Goal: Transaction & Acquisition: Book appointment/travel/reservation

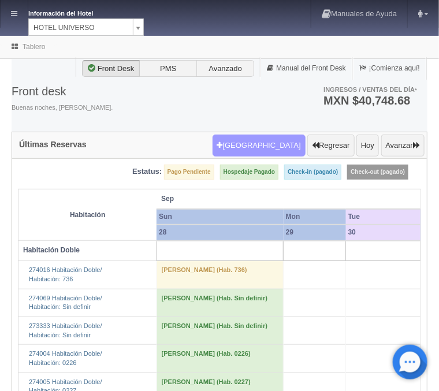
click at [262, 150] on button "[GEOGRAPHIC_DATA]" at bounding box center [259, 146] width 93 height 22
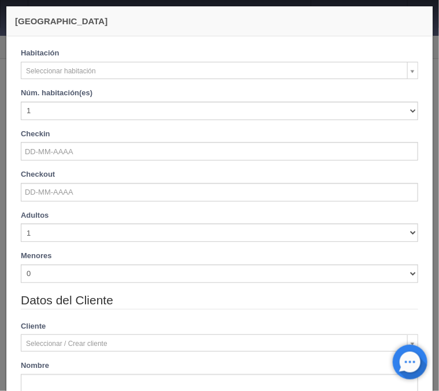
checkbox input "false"
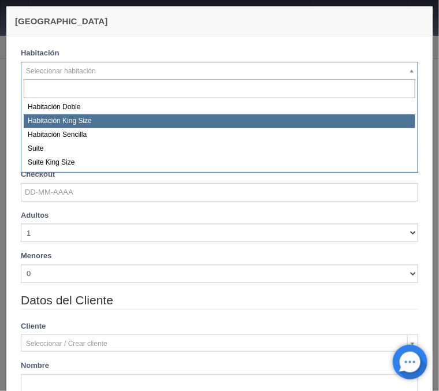
select select "582"
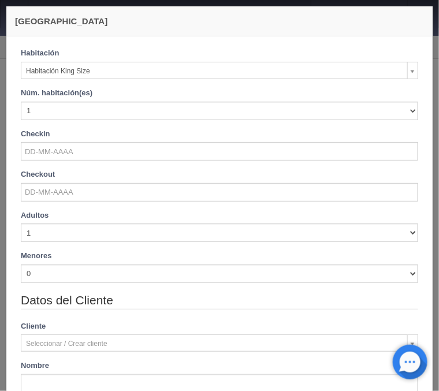
checkbox input "false"
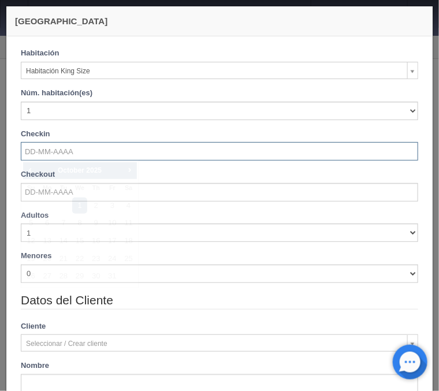
click at [76, 157] on input "text" at bounding box center [219, 151] width 397 height 18
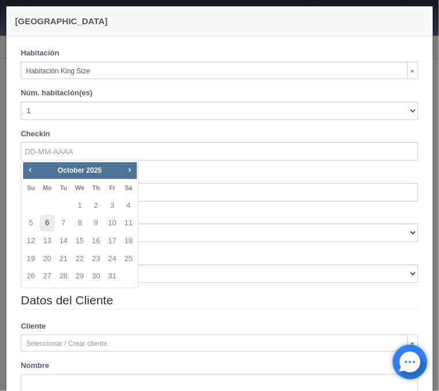
click at [54, 219] on link "6" at bounding box center [47, 223] width 15 height 17
type input "06-10-2025"
checkbox input "false"
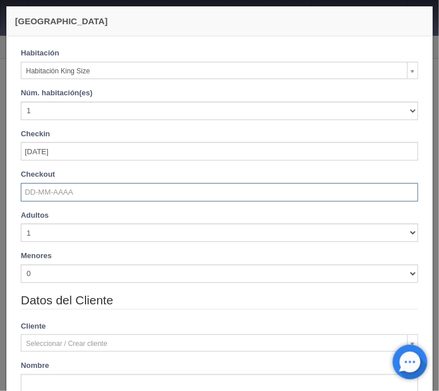
click at [53, 198] on input "text" at bounding box center [219, 192] width 397 height 18
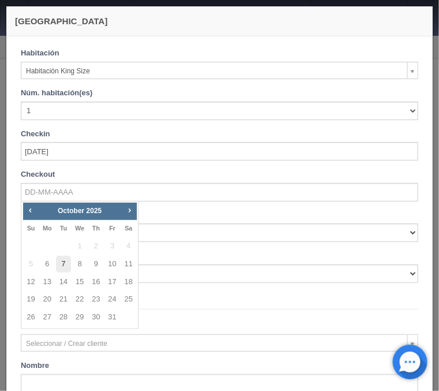
click at [65, 269] on link "7" at bounding box center [63, 264] width 15 height 17
type input "07-10-2025"
checkbox input "false"
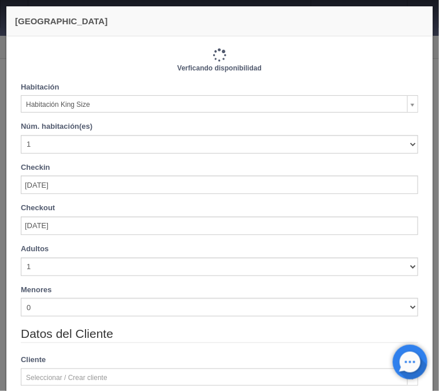
type input "1000.00"
checkbox input "false"
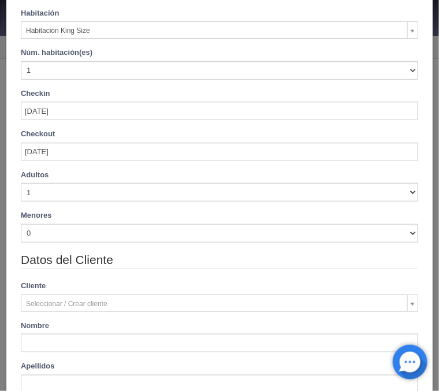
scroll to position [92, 0]
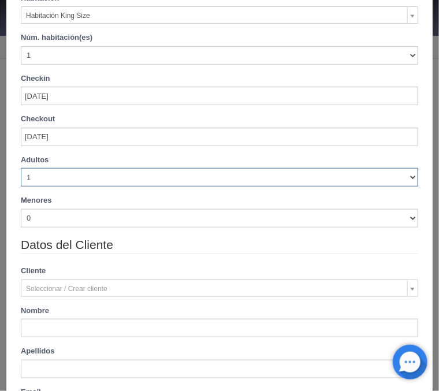
click at [21, 168] on select "1 2 3 4 5 6 7 8 9 10" at bounding box center [219, 177] width 397 height 18
select select "2"
click option "2" at bounding box center [0, 0] width 0 height 0
checkbox input "false"
type input "1000.00"
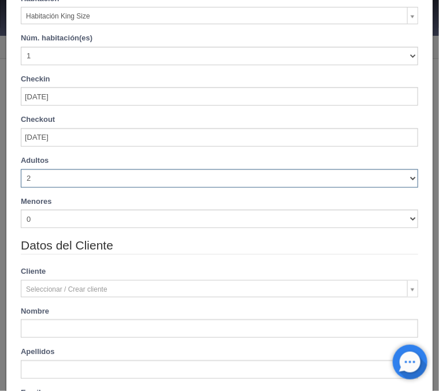
checkbox input "false"
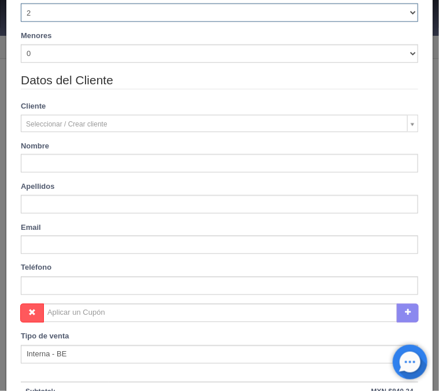
scroll to position [278, 0]
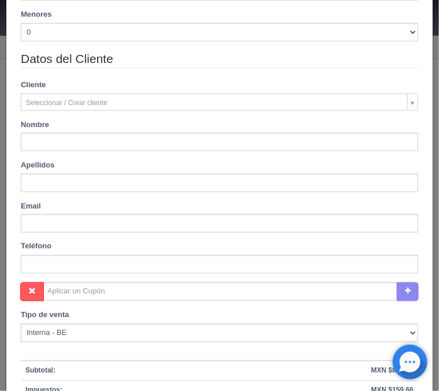
type input "Maria"
type input "Olmos"
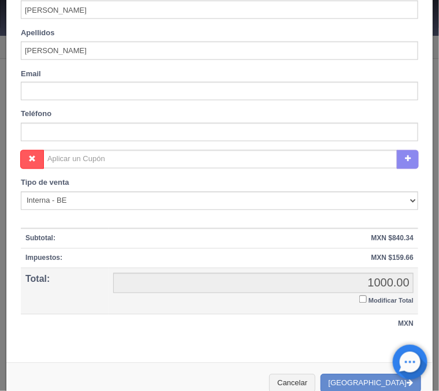
scroll to position [430, 0]
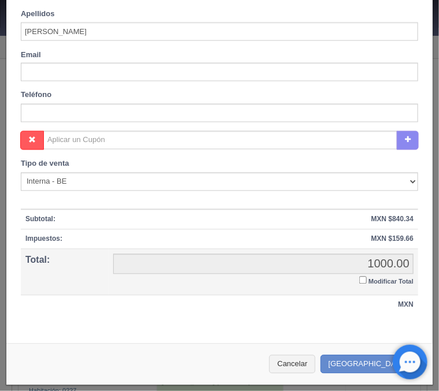
click at [361, 278] on input "Modificar Total" at bounding box center [363, 281] width 8 height 8
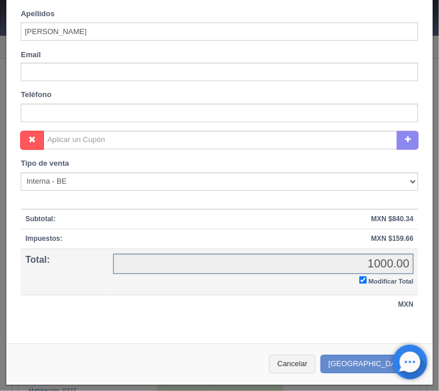
checkbox input "true"
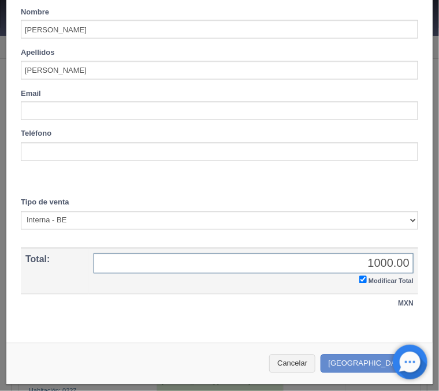
scroll to position [390, 0]
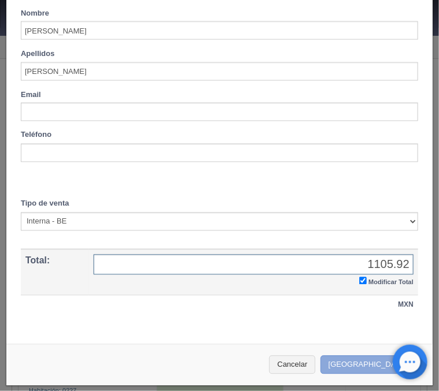
type input "1105.92"
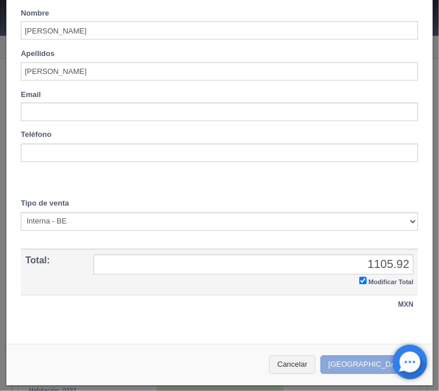
click at [371, 363] on button "[GEOGRAPHIC_DATA]" at bounding box center [371, 365] width 101 height 19
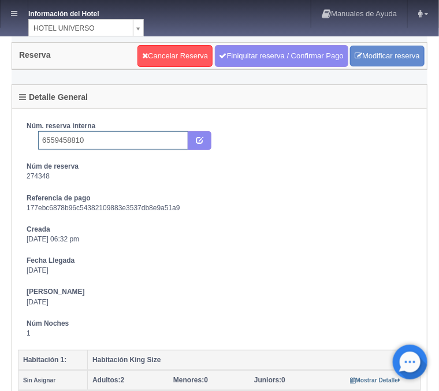
click at [144, 138] on input "6559458810" at bounding box center [113, 140] width 150 height 18
type input "6559458810 Booking"
click at [200, 140] on icon "submit" at bounding box center [200, 140] width 8 height 8
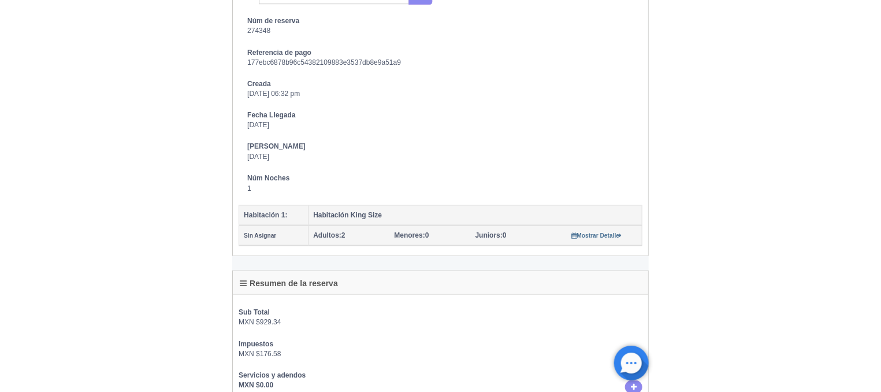
scroll to position [185, 0]
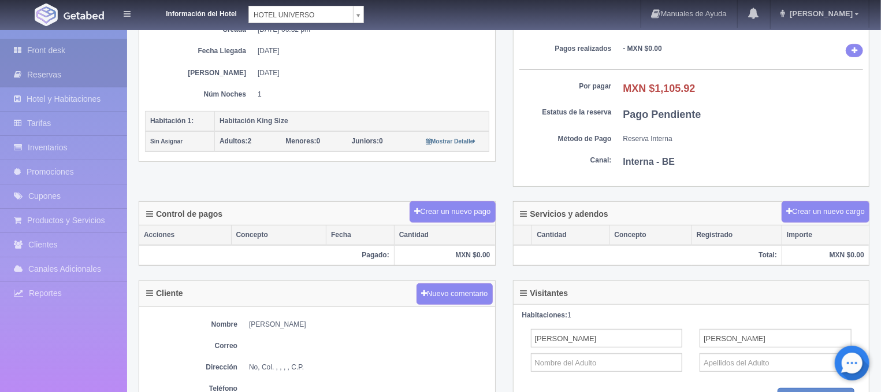
click at [74, 50] on link "Front desk" at bounding box center [63, 51] width 127 height 24
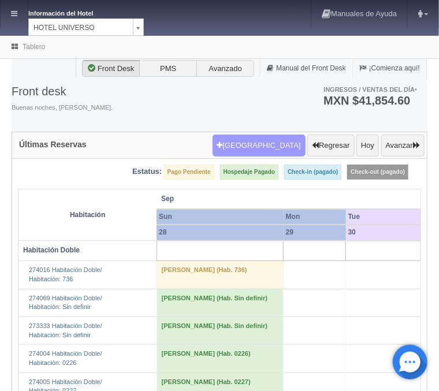
click at [280, 146] on button "Nueva Reserva" at bounding box center [259, 146] width 93 height 22
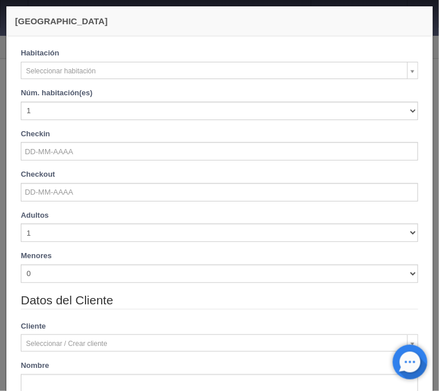
checkbox input "false"
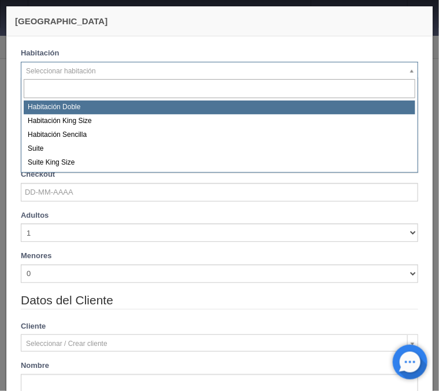
select select "583"
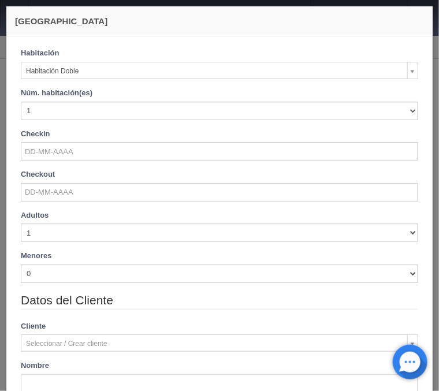
checkbox input "false"
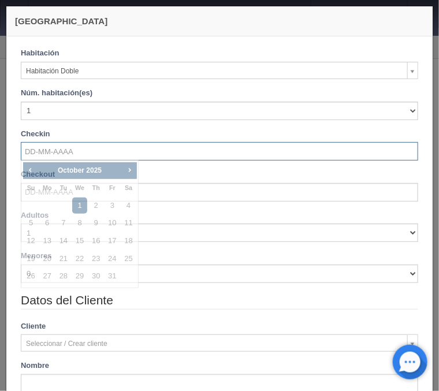
click at [60, 150] on input "text" at bounding box center [219, 151] width 397 height 18
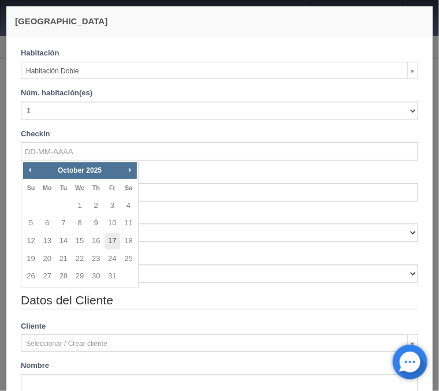
click at [114, 241] on link "17" at bounding box center [112, 241] width 15 height 17
type input "[DATE]"
checkbox input "false"
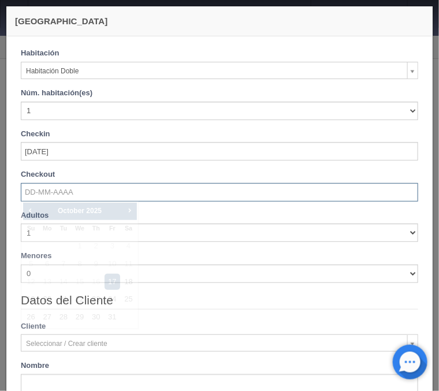
click at [77, 200] on input "text" at bounding box center [219, 192] width 397 height 18
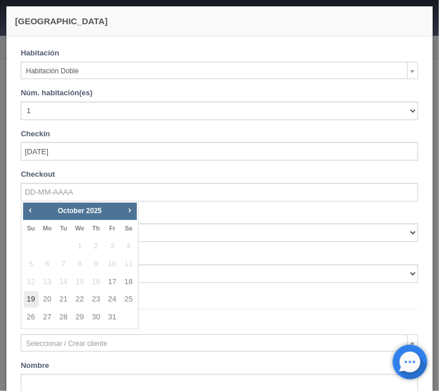
click at [35, 299] on link "19" at bounding box center [31, 299] width 15 height 17
type input "[DATE]"
checkbox input "false"
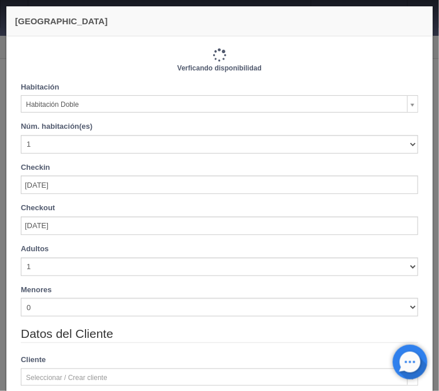
type input "2060.00"
checkbox input "false"
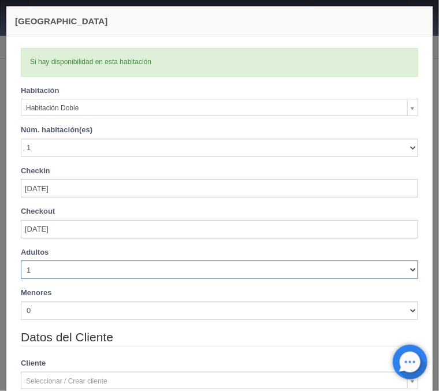
click at [21, 261] on select "1 2 3 4 5 6 7 8 9 10" at bounding box center [219, 270] width 397 height 18
select select "4"
click option "4" at bounding box center [0, 0] width 0 height 0
checkbox input "false"
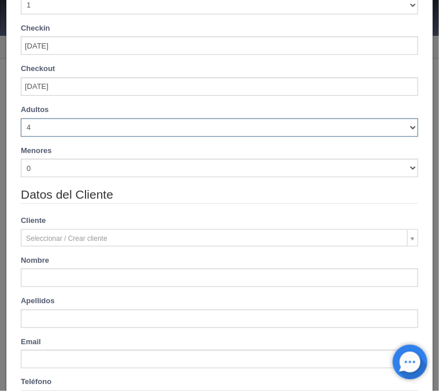
type input "2220.00"
checkbox input "false"
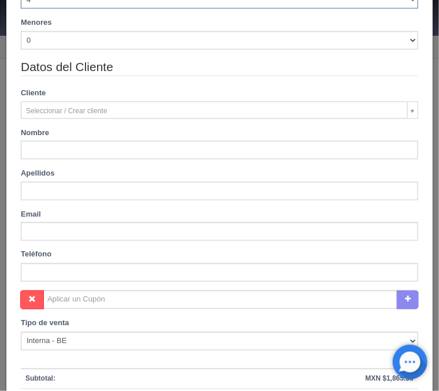
scroll to position [283, 0]
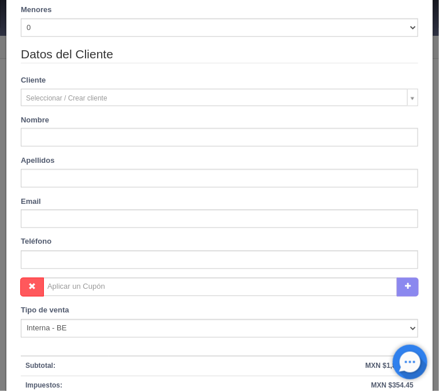
type input "Jenny Ivette"
type input "Bedolla"
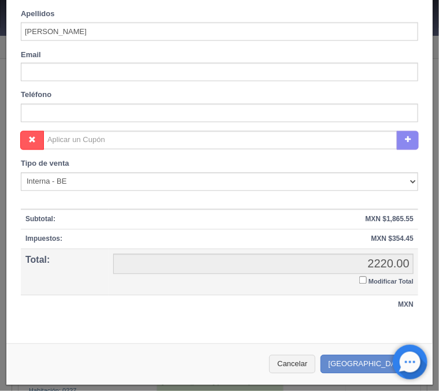
click at [363, 277] on input "Modificar Total" at bounding box center [363, 281] width 8 height 8
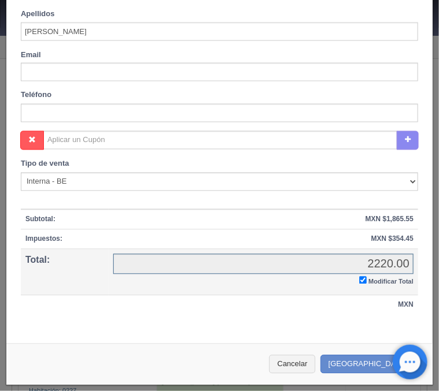
checkbox input "true"
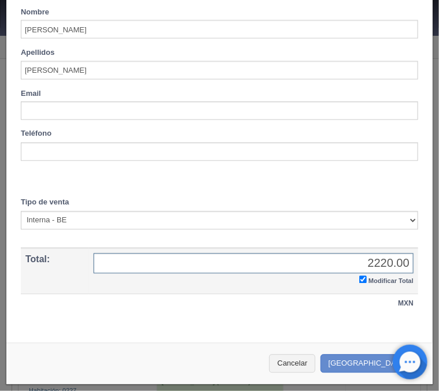
scroll to position [390, 0]
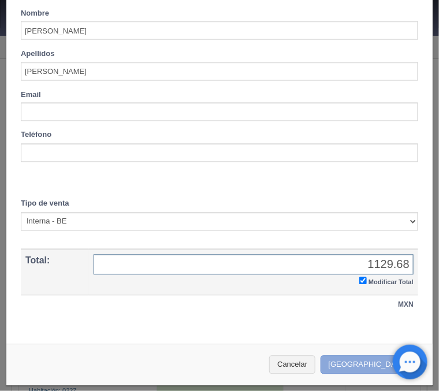
type input "1129.68"
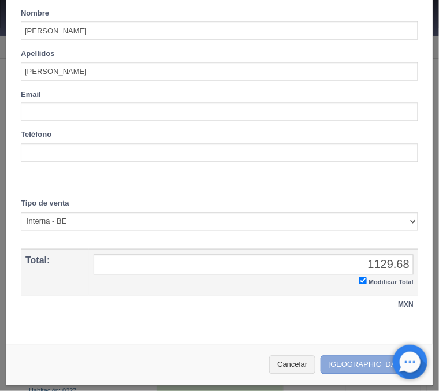
click at [365, 363] on button "Crear Reserva" at bounding box center [371, 365] width 101 height 19
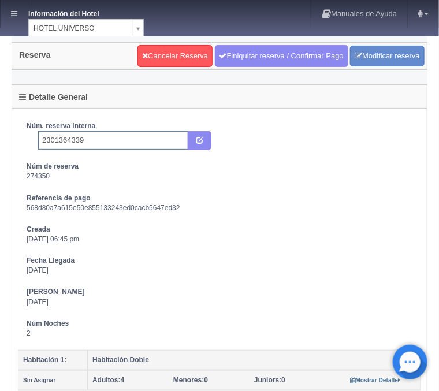
click at [98, 138] on input "2301364339" at bounding box center [113, 140] width 150 height 18
type input "2301364339 Expedia"
click at [195, 136] on button "submit" at bounding box center [200, 141] width 24 height 20
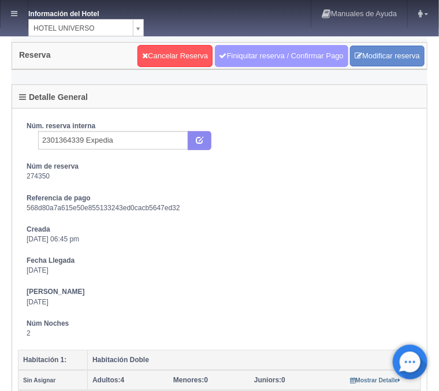
click at [246, 60] on link "Finiquitar reserva / Confirmar Pago" at bounding box center [281, 56] width 133 height 22
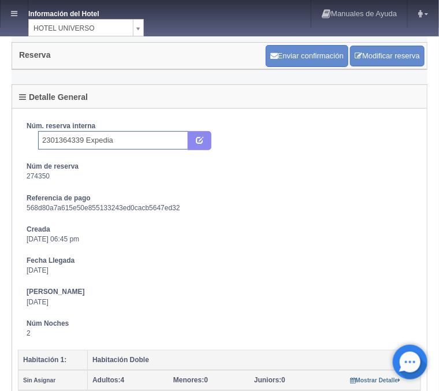
click at [150, 138] on input "2301364339 Expedia" at bounding box center [113, 140] width 150 height 18
type input "2"
click at [200, 145] on button "submit" at bounding box center [200, 141] width 24 height 20
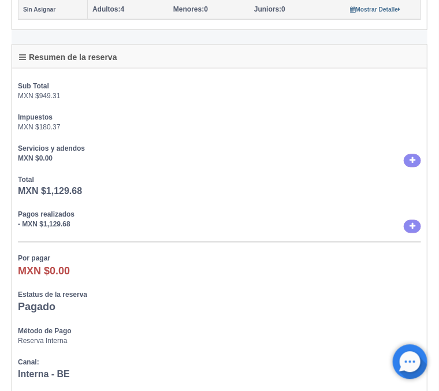
scroll to position [495, 0]
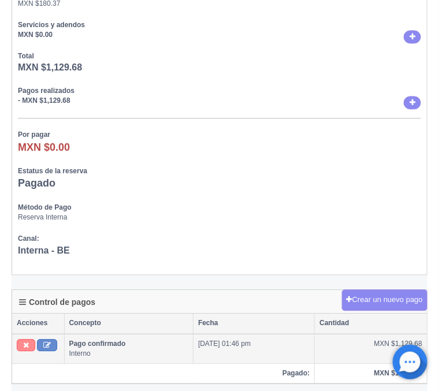
click at [29, 344] on button at bounding box center [26, 345] width 18 height 13
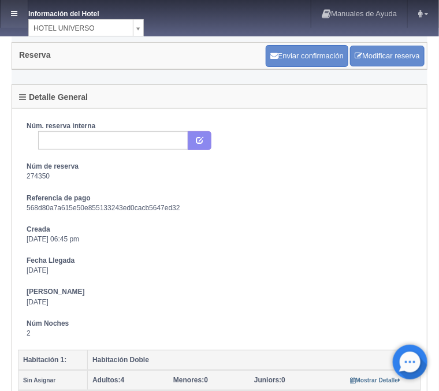
click at [21, 12] on link at bounding box center [14, 14] width 27 height 28
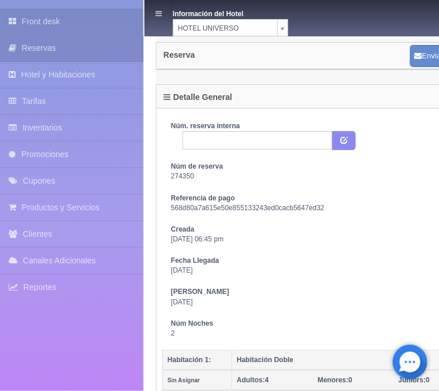
click at [72, 17] on link "Front desk" at bounding box center [71, 22] width 143 height 26
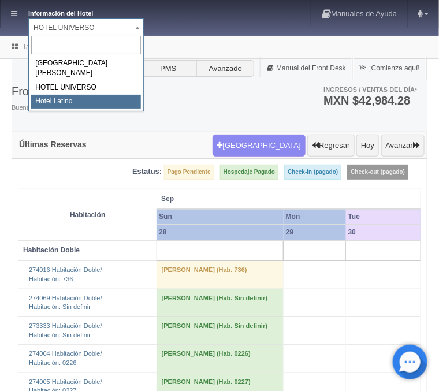
select select "625"
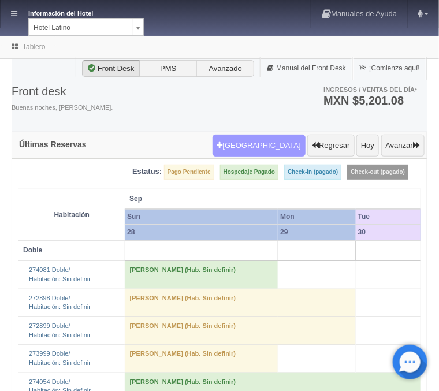
click at [270, 151] on button "[GEOGRAPHIC_DATA]" at bounding box center [259, 146] width 93 height 22
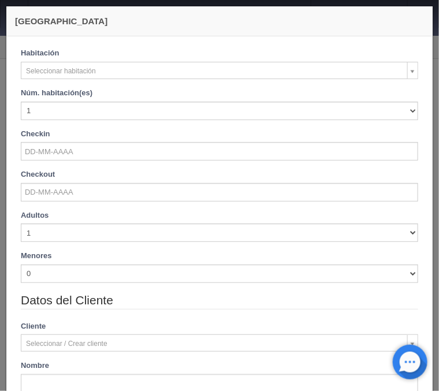
checkbox input "false"
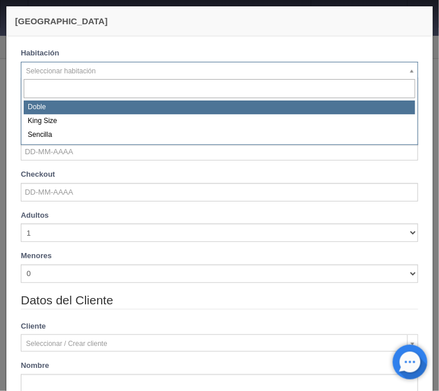
select select "2159"
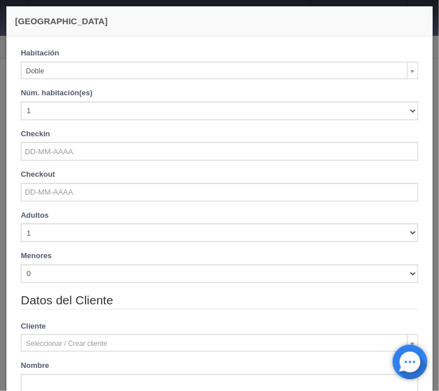
checkbox input "false"
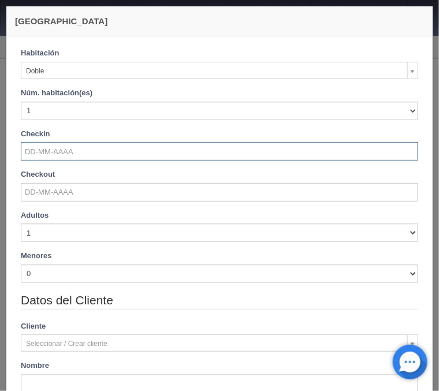
click at [44, 151] on input "text" at bounding box center [219, 151] width 397 height 18
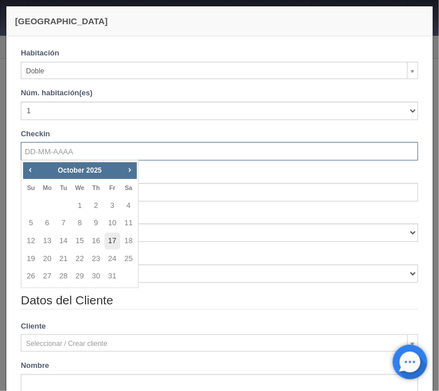
click at [115, 237] on link "17" at bounding box center [112, 241] width 15 height 17
type input "[DATE]"
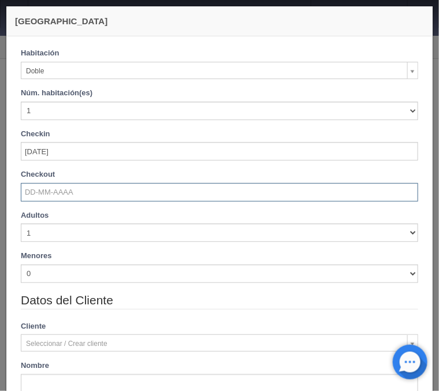
click at [81, 193] on input "text" at bounding box center [219, 192] width 397 height 18
checkbox input "false"
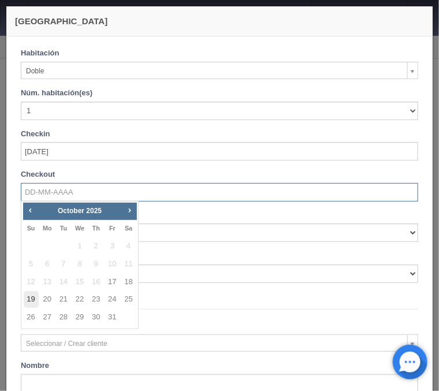
click at [35, 300] on link "19" at bounding box center [31, 299] width 15 height 17
type input "19-10-2025"
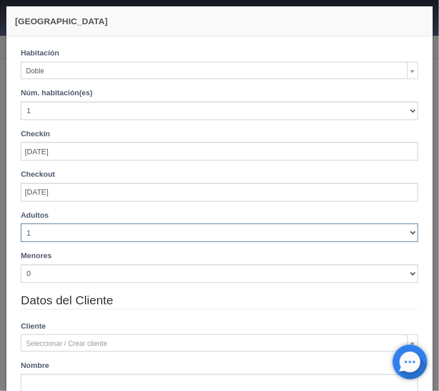
click at [21, 224] on select "1 2 3 4 5 6 7 8 9 10" at bounding box center [219, 233] width 397 height 18
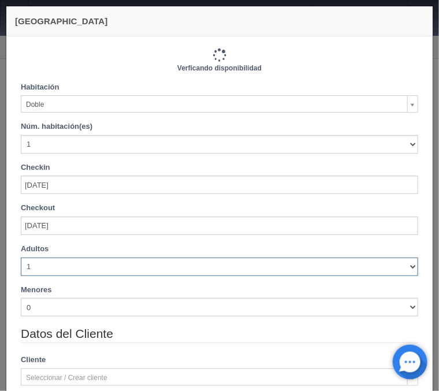
checkbox input "false"
type input "1540.00"
checkbox input "false"
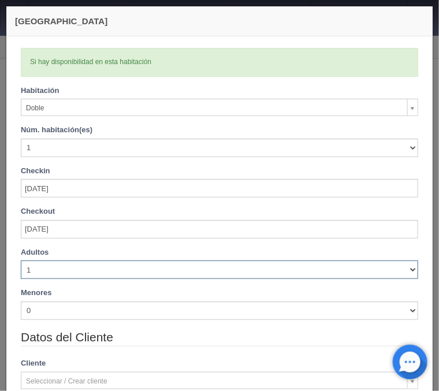
select select "4"
click option "4" at bounding box center [0, 0] width 0 height 0
checkbox input "false"
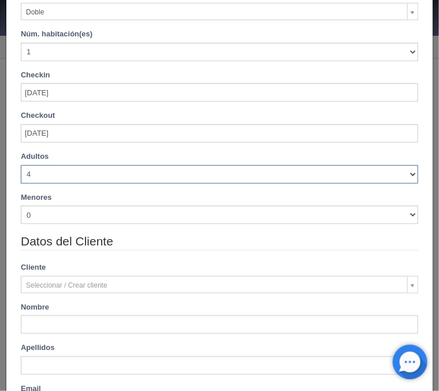
type input "1740.00"
checkbox input "false"
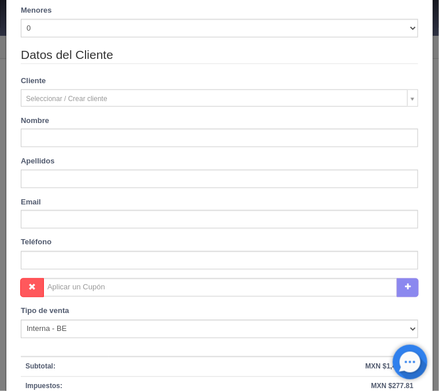
scroll to position [329, 0]
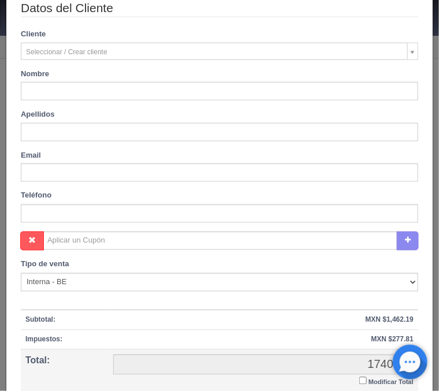
type input "Jenny Ivette"
type input "Bedolla"
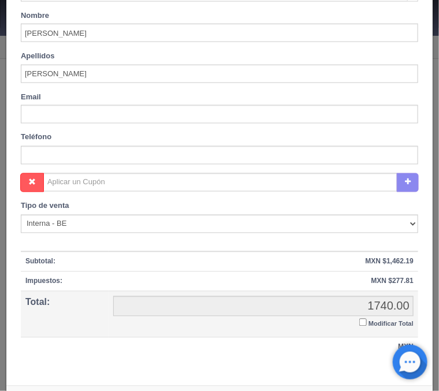
scroll to position [430, 0]
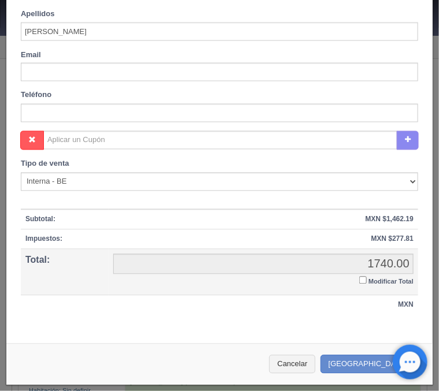
click at [361, 282] on input "Modificar Total" at bounding box center [363, 281] width 8 height 8
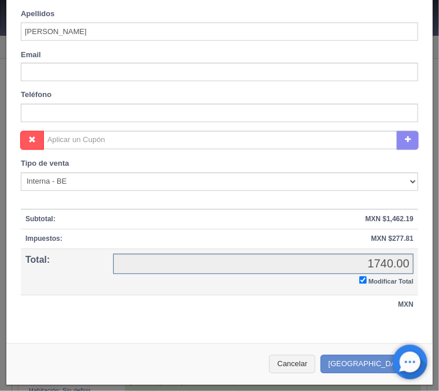
checkbox input "true"
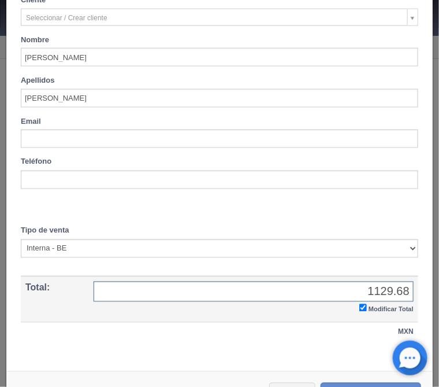
scroll to position [395, 0]
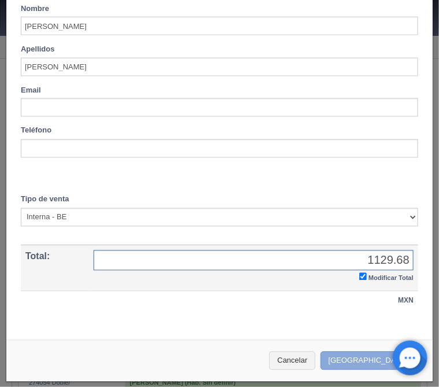
type input "1129.68"
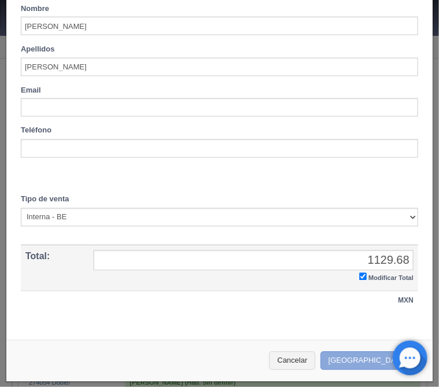
click at [362, 359] on button "Crear Reserva" at bounding box center [371, 360] width 101 height 19
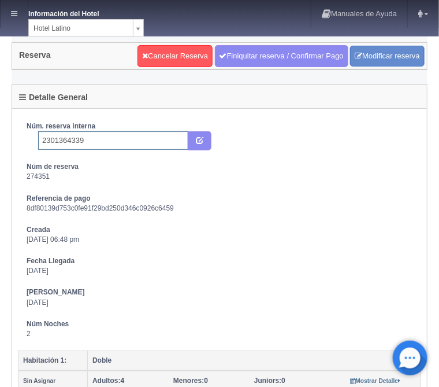
click at [92, 139] on input "2301364339" at bounding box center [113, 140] width 150 height 18
type input "2301364339 Expedia"
click at [203, 139] on icon "submit" at bounding box center [200, 140] width 8 height 8
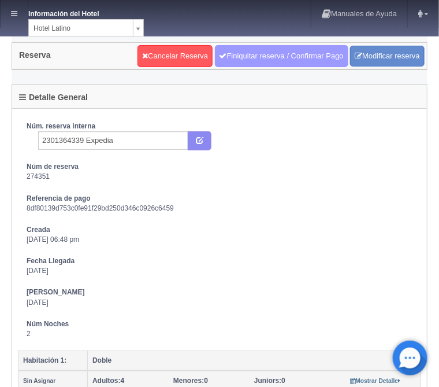
click at [243, 53] on link "Finiquitar reserva / Confirmar Pago" at bounding box center [281, 56] width 133 height 22
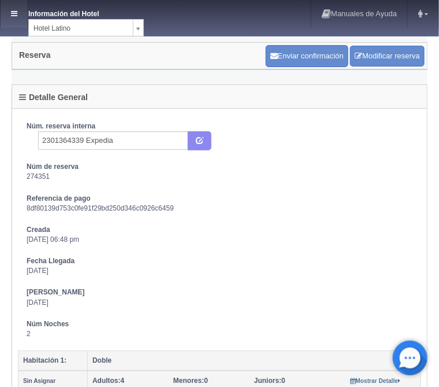
click at [21, 14] on link at bounding box center [14, 14] width 27 height 28
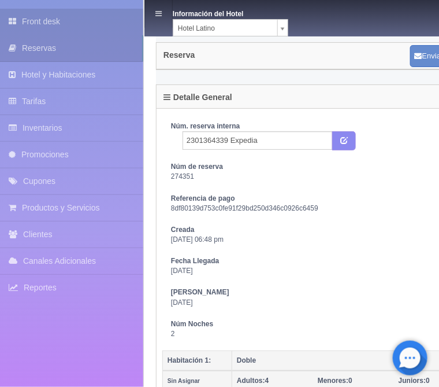
click at [54, 21] on link "Front desk" at bounding box center [71, 22] width 143 height 26
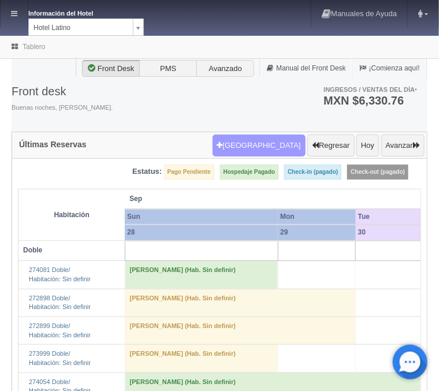
click at [271, 150] on button "[GEOGRAPHIC_DATA]" at bounding box center [259, 146] width 93 height 22
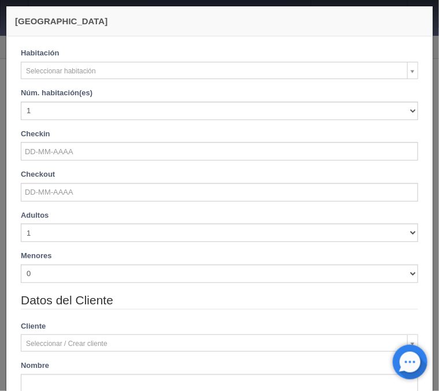
checkbox input "false"
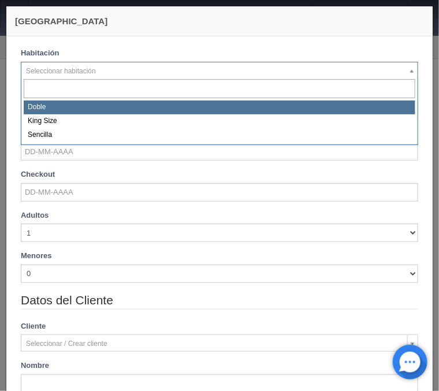
select select "2159"
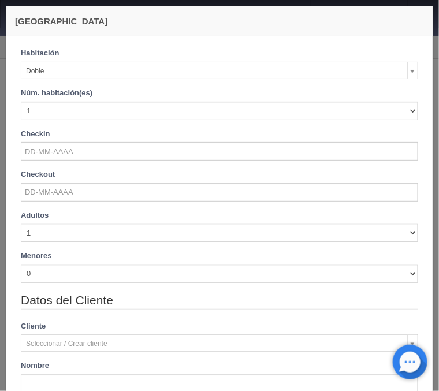
checkbox input "false"
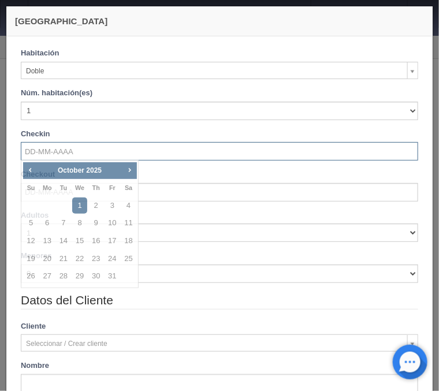
click at [51, 150] on input "text" at bounding box center [219, 151] width 397 height 18
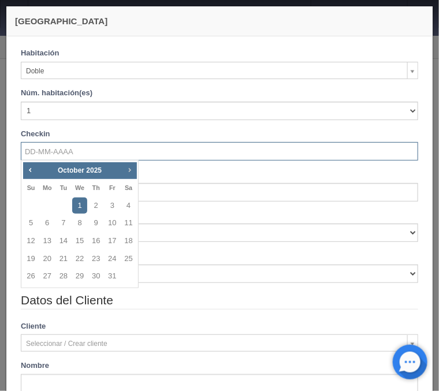
click at [125, 168] on link "Next" at bounding box center [129, 169] width 13 height 13
click at [33, 276] on link "28" at bounding box center [31, 276] width 15 height 17
type input "28-12-2025"
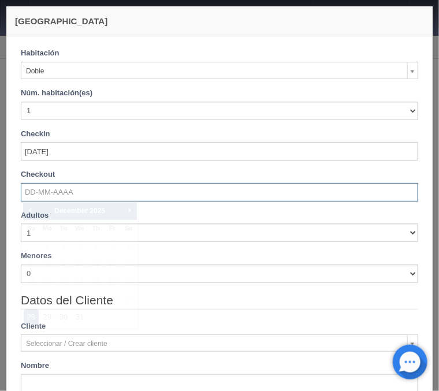
click at [44, 199] on input "text" at bounding box center [219, 192] width 397 height 18
checkbox input "false"
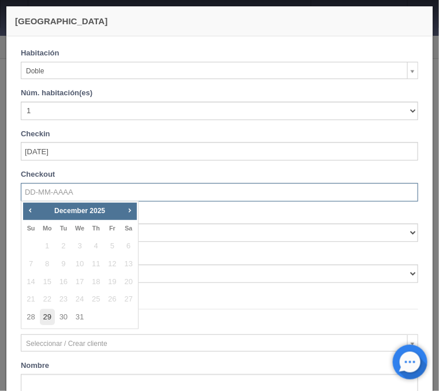
click at [50, 311] on link "29" at bounding box center [47, 317] width 15 height 17
type input "29-12-2025"
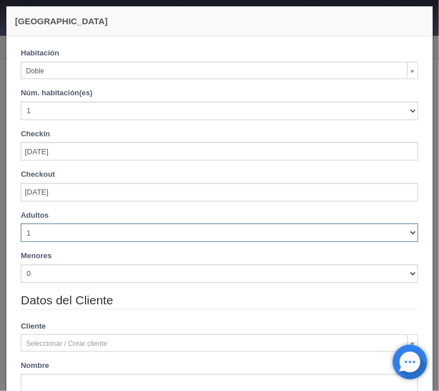
click at [21, 224] on select "1 2 3 4 5 6 7 8 9 10" at bounding box center [219, 233] width 397 height 18
checkbox input "false"
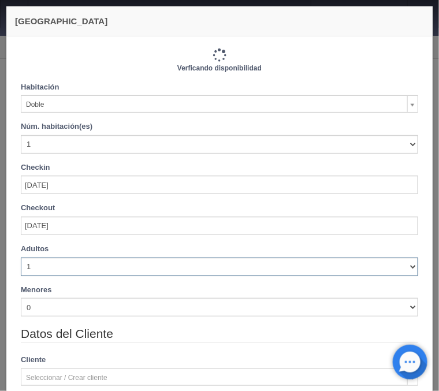
type input "770.00"
checkbox input "false"
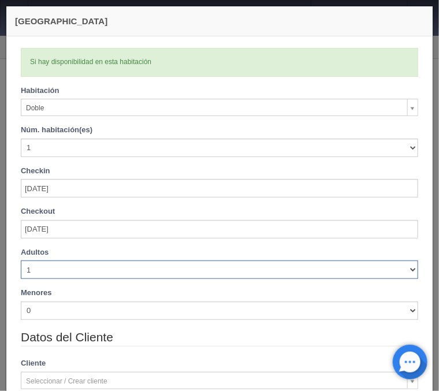
select select "4"
click option "4" at bounding box center [0, 0] width 0 height 0
checkbox input "false"
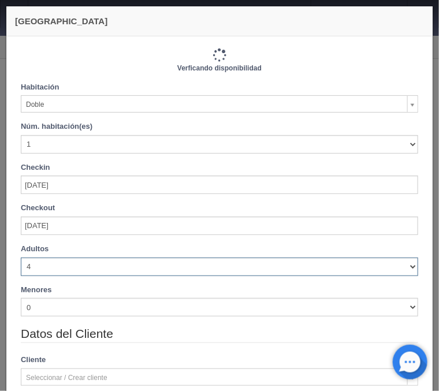
type input "870.00"
checkbox input "false"
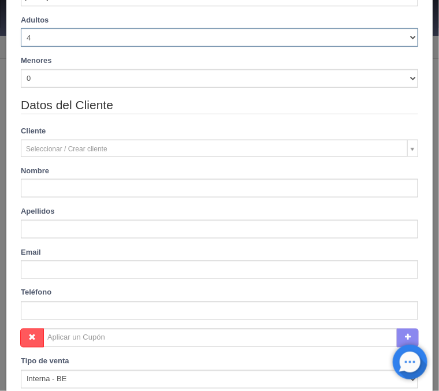
scroll to position [278, 0]
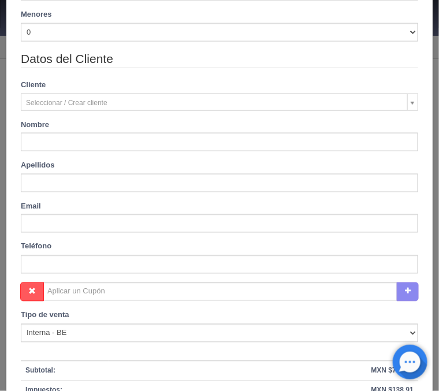
type input "juan daniel"
type input "avila soto"
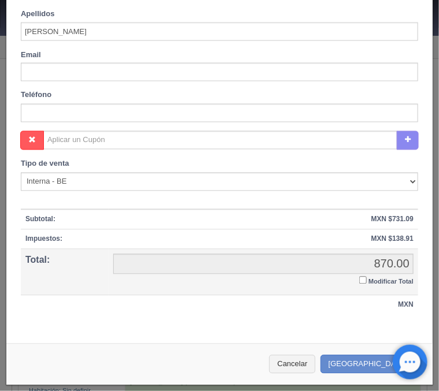
click at [363, 282] on input "Modificar Total" at bounding box center [363, 281] width 8 height 8
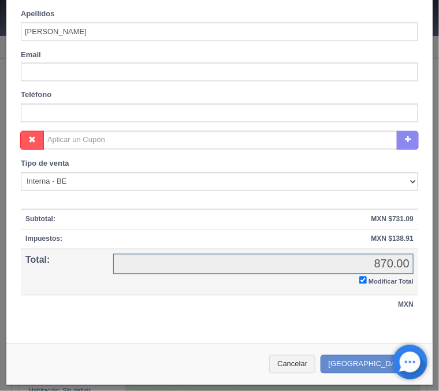
checkbox input "true"
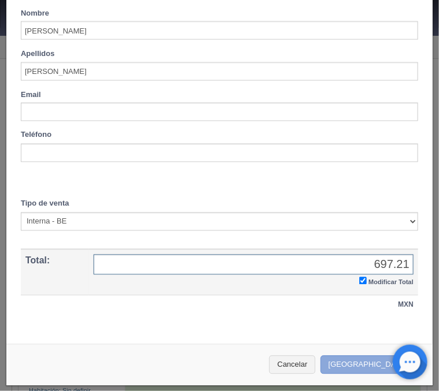
type input "697.21"
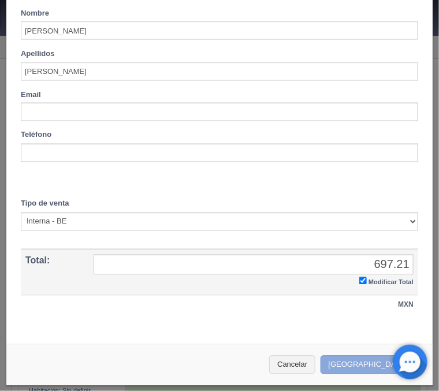
click at [367, 363] on button "[GEOGRAPHIC_DATA]" at bounding box center [371, 365] width 101 height 19
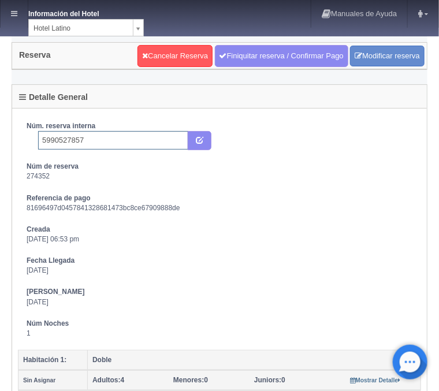
click at [94, 138] on input "5990527857" at bounding box center [113, 140] width 150 height 18
type input "5990527857 Booking"
click at [199, 136] on icon "submit" at bounding box center [200, 140] width 8 height 8
click at [21, 16] on link at bounding box center [14, 14] width 27 height 28
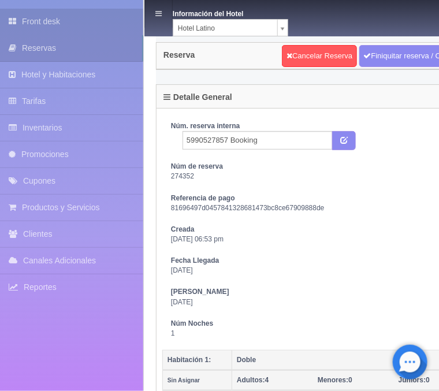
click at [42, 24] on link "Front desk" at bounding box center [71, 22] width 143 height 26
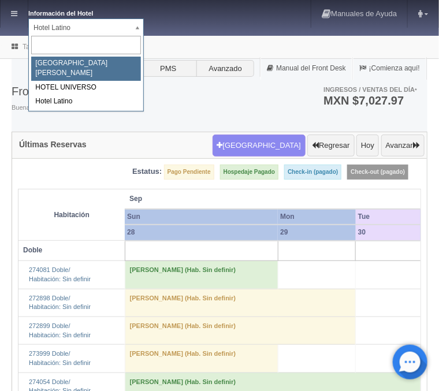
select select "357"
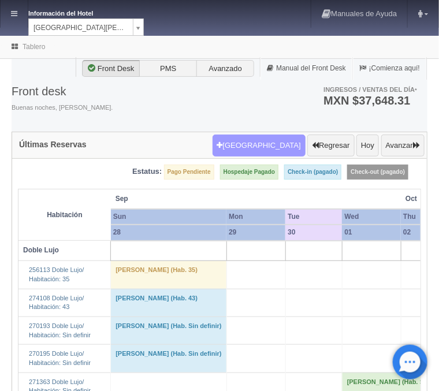
click at [274, 151] on button "[GEOGRAPHIC_DATA]" at bounding box center [259, 146] width 93 height 22
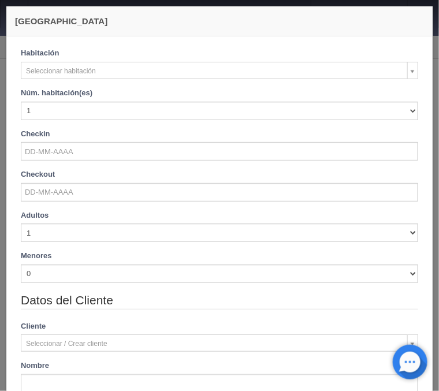
checkbox input "false"
select select "577"
checkbox input "false"
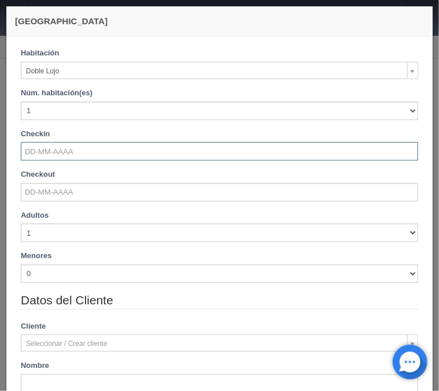
click at [60, 153] on input "text" at bounding box center [219, 151] width 397 height 18
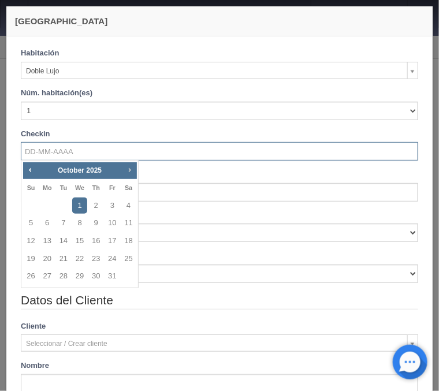
click at [129, 169] on span "Next" at bounding box center [129, 169] width 9 height 9
click at [53, 278] on link "29" at bounding box center [47, 276] width 15 height 17
type input "29-12-2025"
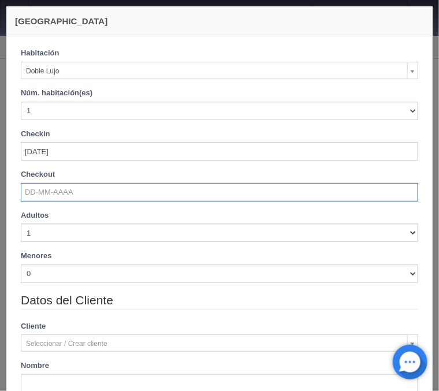
click at [60, 192] on input "text" at bounding box center [219, 192] width 397 height 18
checkbox input "false"
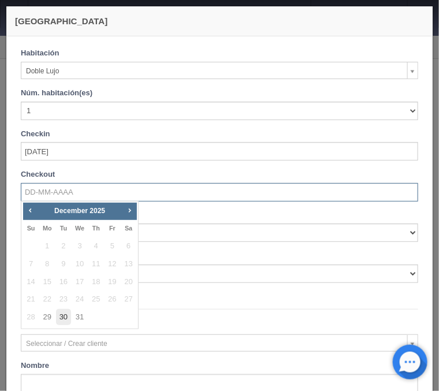
click at [60, 319] on link "30" at bounding box center [63, 317] width 15 height 17
type input "30-12-2025"
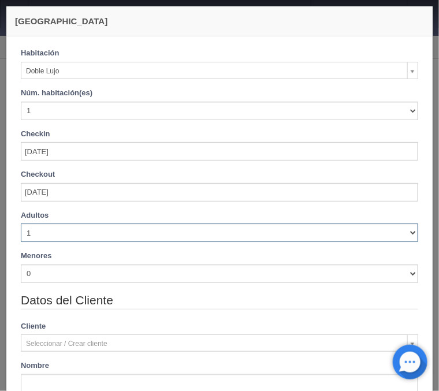
click at [21, 224] on select "1 2 3 4 5 6 7 8 9 10" at bounding box center [219, 233] width 397 height 18
checkbox input "false"
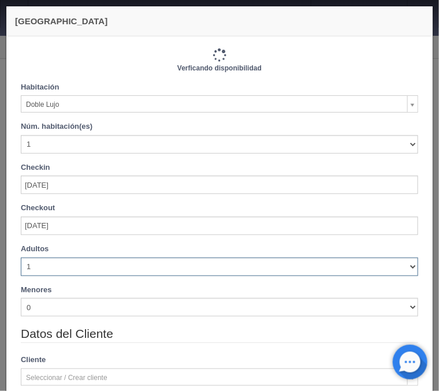
type input "1220.00"
checkbox input "false"
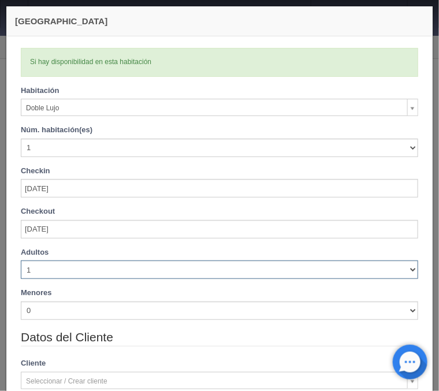
select select "4"
click option "4" at bounding box center [0, 0] width 0 height 0
checkbox input "false"
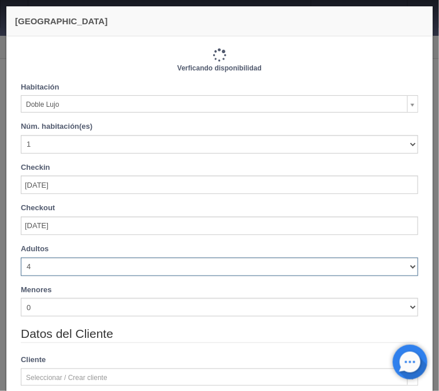
type input "1380.00"
checkbox input "false"
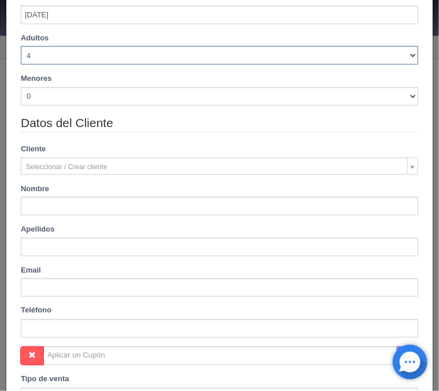
scroll to position [232, 0]
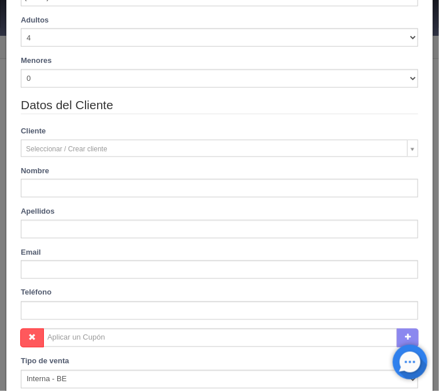
type input "[PERSON_NAME]"
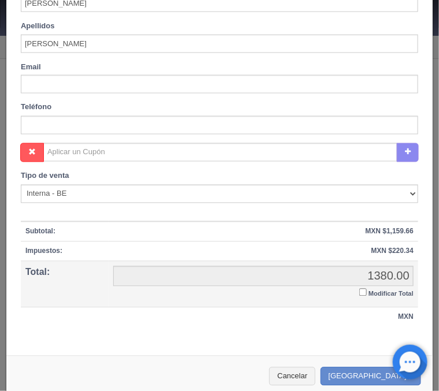
scroll to position [430, 0]
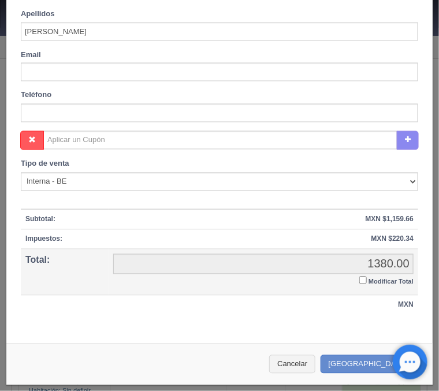
click at [361, 278] on input "Modificar Total" at bounding box center [363, 281] width 8 height 8
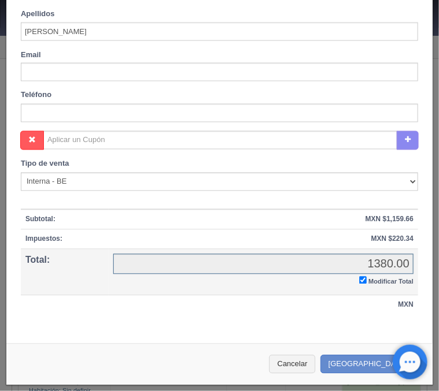
checkbox input "true"
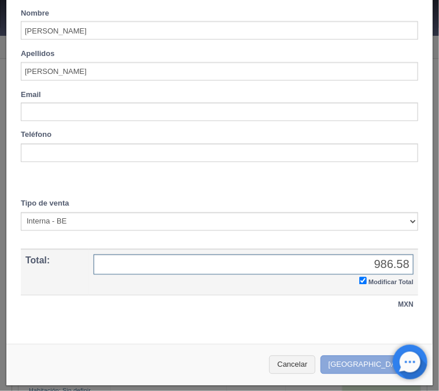
type input "986.58"
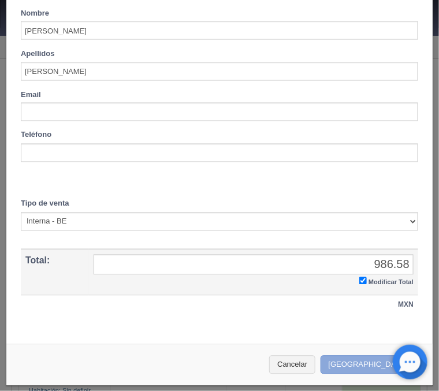
click at [363, 365] on button "[GEOGRAPHIC_DATA]" at bounding box center [371, 365] width 101 height 19
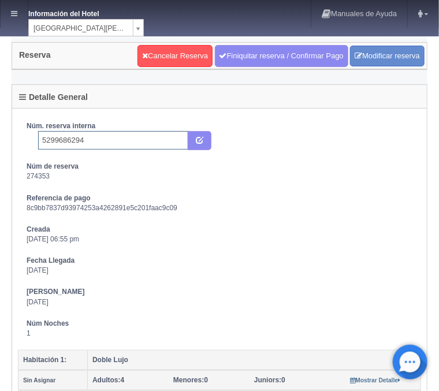
click at [92, 138] on input "5299686294" at bounding box center [113, 140] width 150 height 18
type input "5299686294 Booking"
click at [199, 139] on icon "submit" at bounding box center [200, 140] width 8 height 8
click at [8, 6] on link at bounding box center [14, 14] width 27 height 28
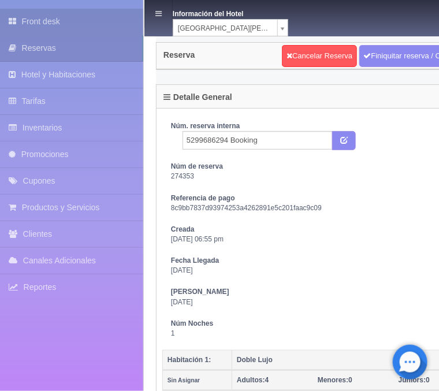
click at [47, 32] on link "Front desk" at bounding box center [71, 22] width 143 height 26
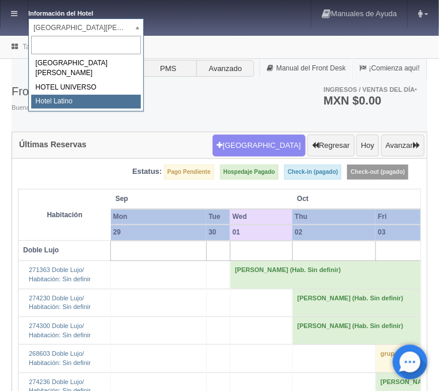
select select "625"
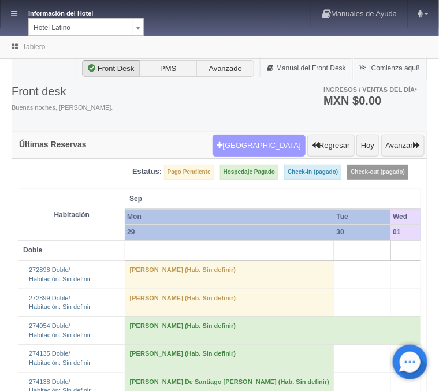
click at [271, 147] on button "[GEOGRAPHIC_DATA]" at bounding box center [259, 146] width 93 height 22
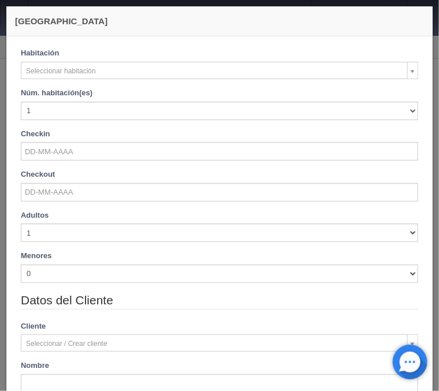
checkbox input "false"
select select "2159"
checkbox input "false"
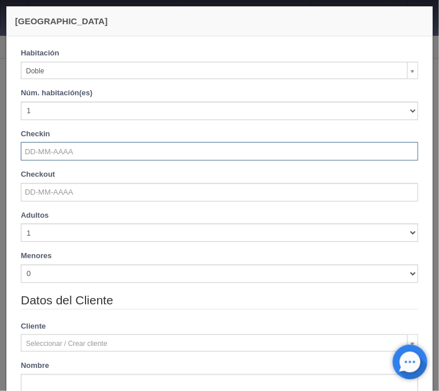
click at [55, 161] on input "text" at bounding box center [219, 151] width 397 height 18
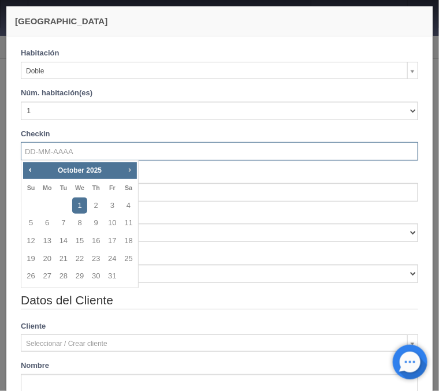
click at [125, 169] on link "Next" at bounding box center [129, 169] width 13 height 13
click at [127, 205] on link "3" at bounding box center [128, 206] width 15 height 17
type input "[DATE]"
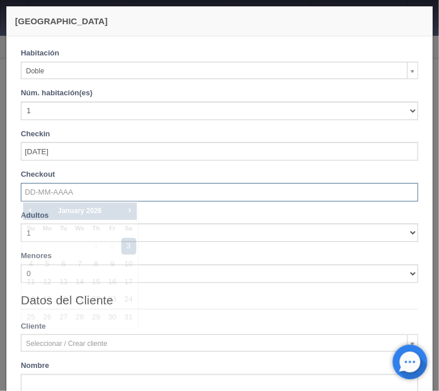
click at [70, 186] on input "text" at bounding box center [219, 192] width 397 height 18
checkbox input "false"
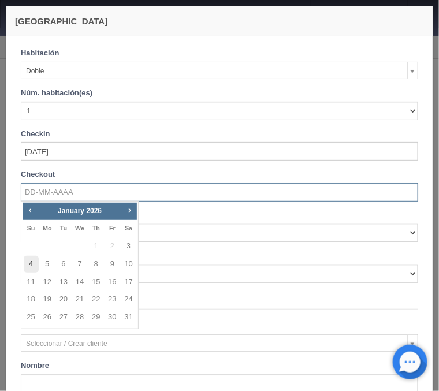
click at [28, 266] on link "4" at bounding box center [31, 264] width 15 height 17
type input "[DATE]"
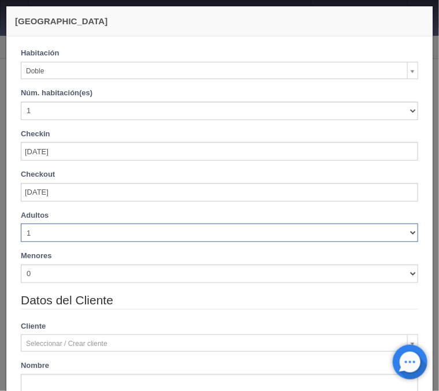
click at [21, 224] on select "1 2 3 4 5 6 7 8 9 10" at bounding box center [219, 233] width 397 height 18
checkbox input "false"
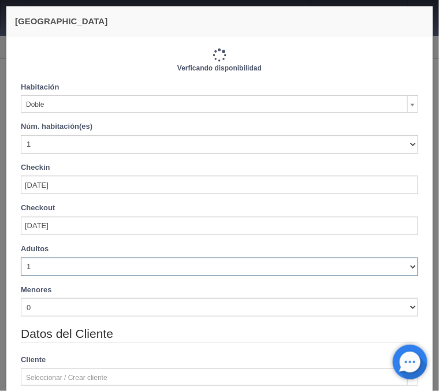
select select "4"
click option "4" at bounding box center [0, 0] width 0 height 0
type input "770.00"
checkbox input "false"
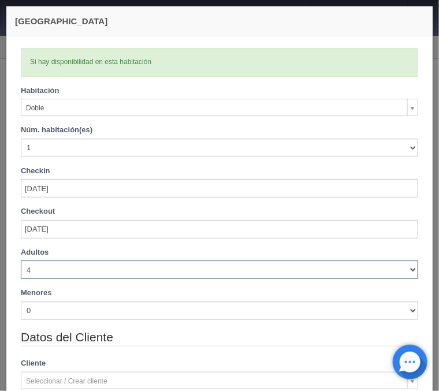
checkbox input "false"
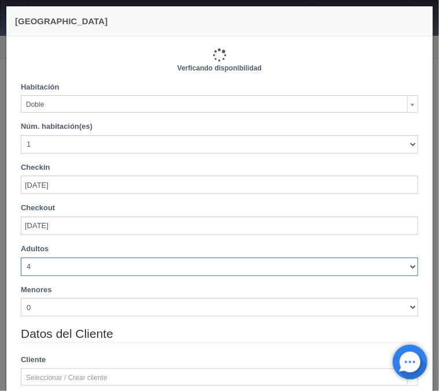
type input "870.00"
checkbox input "false"
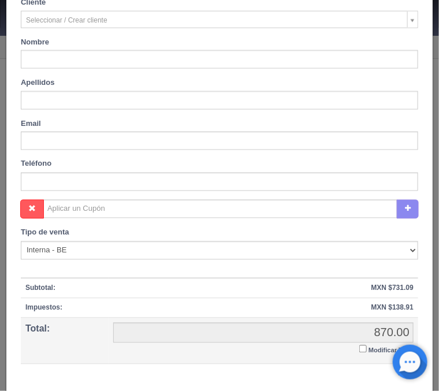
scroll to position [371, 0]
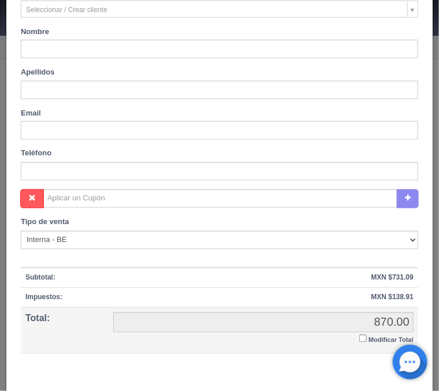
type input "[PERSON_NAME]"
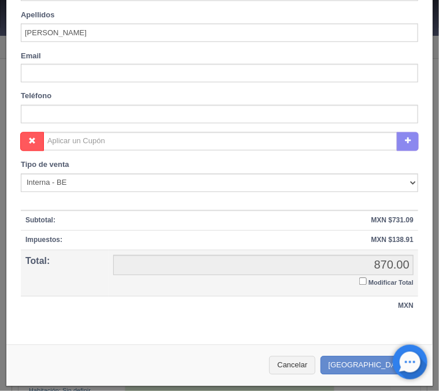
scroll to position [430, 0]
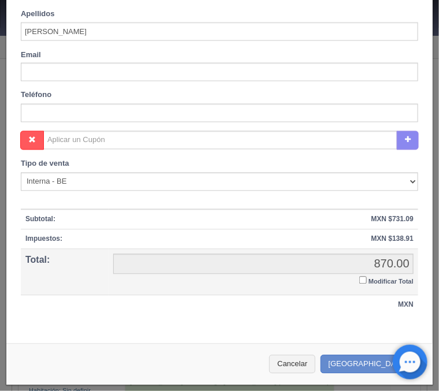
click at [359, 280] on td "870.00 870.00 Modificar Total" at bounding box center [264, 273] width 310 height 46
click at [361, 281] on input "Modificar Total" at bounding box center [363, 281] width 8 height 8
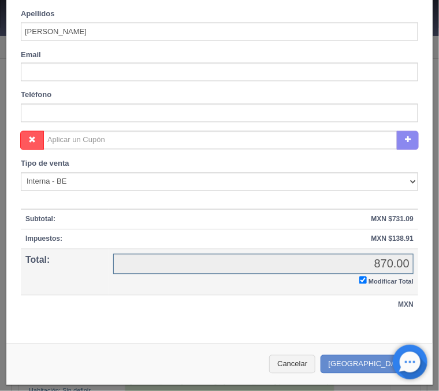
checkbox input "true"
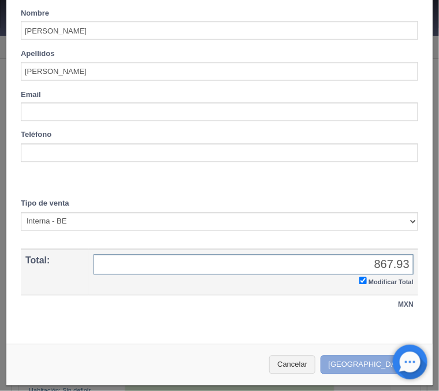
type input "867.93"
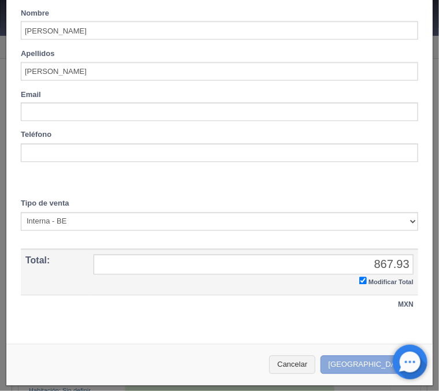
click at [369, 363] on button "[GEOGRAPHIC_DATA]" at bounding box center [371, 365] width 101 height 19
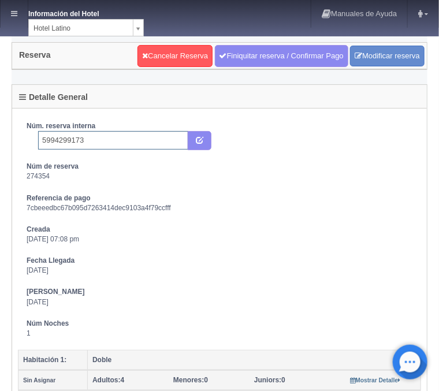
click at [92, 140] on input "5994299173" at bounding box center [113, 140] width 150 height 18
type input "5994299173 Booking"
click at [199, 136] on icon "submit" at bounding box center [200, 140] width 8 height 8
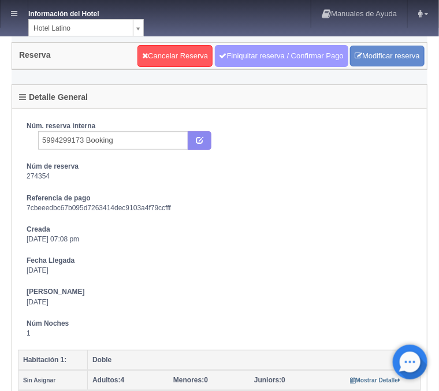
click at [286, 55] on link "Finiquitar reserva / Confirmar Pago" at bounding box center [281, 56] width 133 height 22
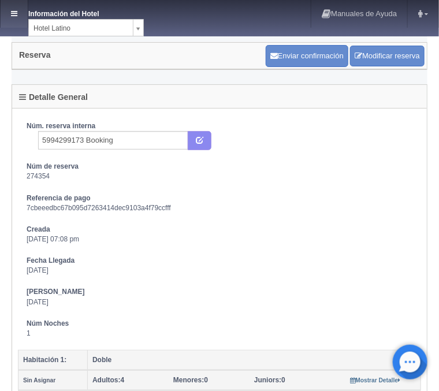
click at [16, 9] on link at bounding box center [14, 14] width 27 height 28
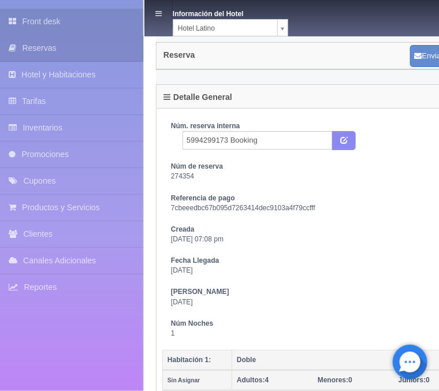
click at [61, 23] on link "Front desk" at bounding box center [71, 22] width 143 height 26
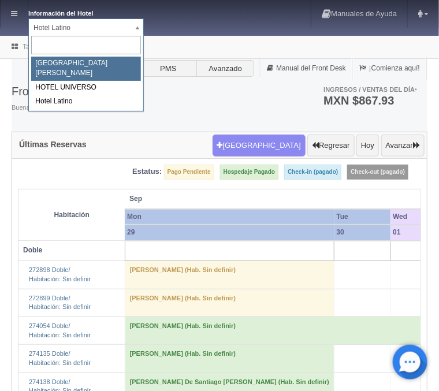
select select "357"
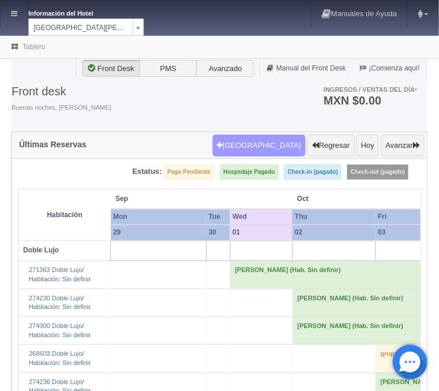
click at [267, 144] on button "Nueva Reserva" at bounding box center [259, 146] width 93 height 22
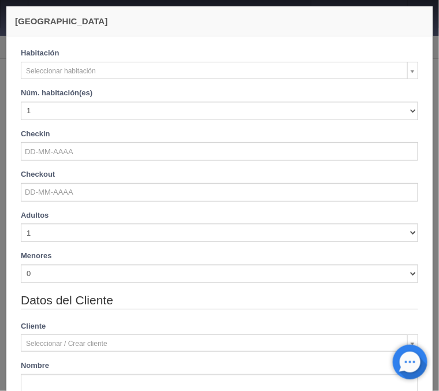
checkbox input "false"
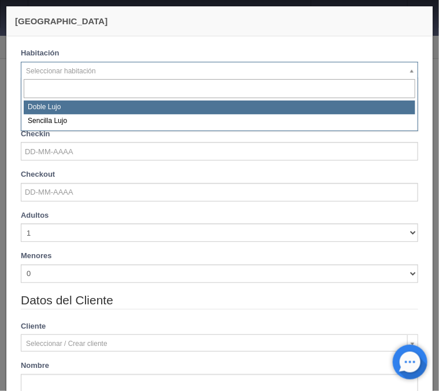
select select "577"
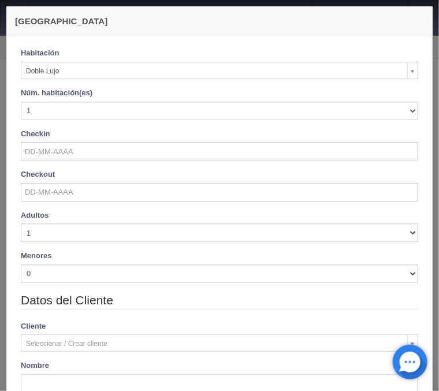
checkbox input "false"
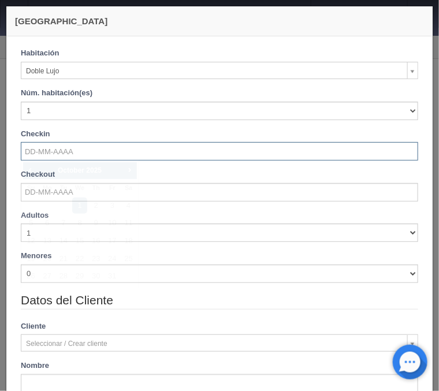
click at [46, 157] on input "text" at bounding box center [219, 151] width 397 height 18
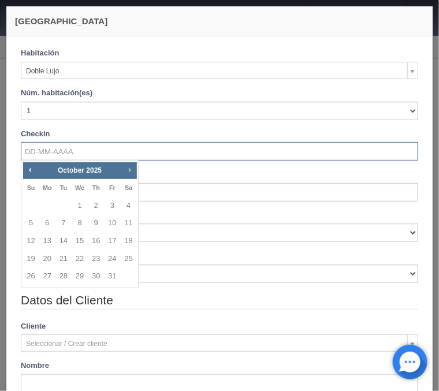
click at [128, 173] on span "Next" at bounding box center [129, 169] width 9 height 9
click at [45, 230] on link "3" at bounding box center [47, 223] width 15 height 17
type input "03-11-2025"
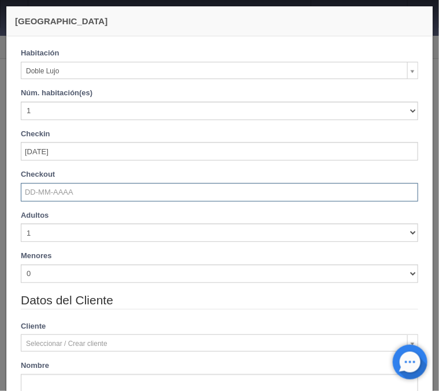
click at [51, 191] on input "text" at bounding box center [219, 192] width 397 height 18
checkbox input "false"
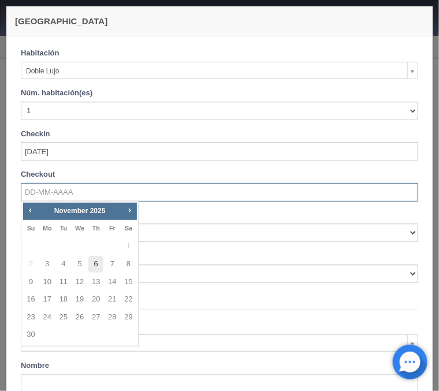
click at [94, 261] on link "6" at bounding box center [95, 264] width 15 height 17
type input "06-11-2025"
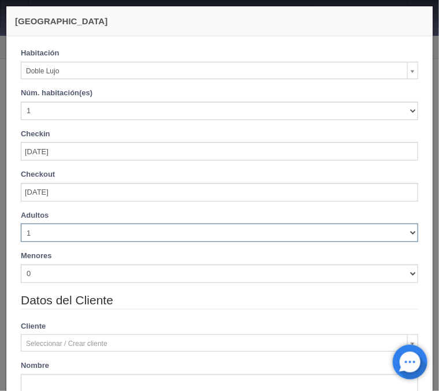
click at [21, 224] on select "1 2 3 4 5 6 7 8 9 10" at bounding box center [219, 233] width 397 height 18
checkbox input "false"
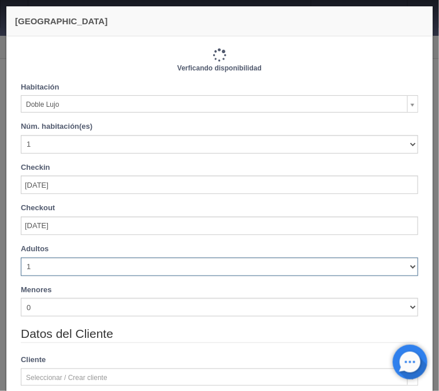
select select "3"
click option "3" at bounding box center [0, 0] width 0 height 0
type input "3660.00"
checkbox input "false"
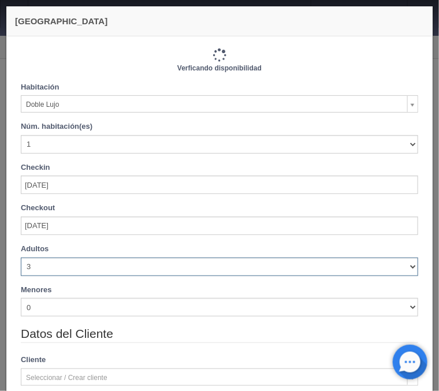
type input "4140.00"
checkbox input "false"
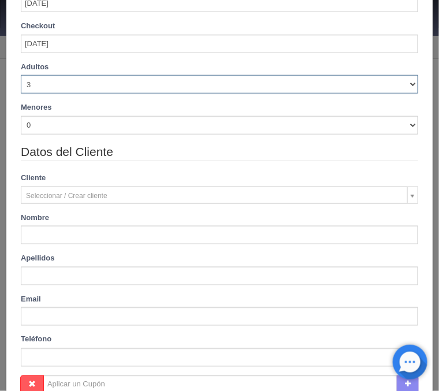
scroll to position [232, 0]
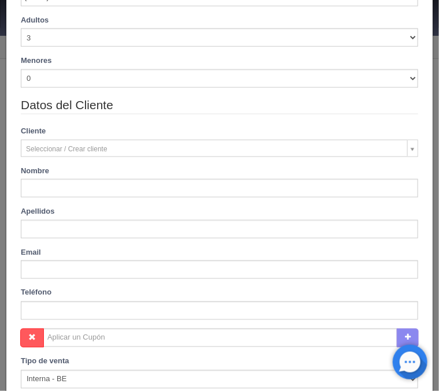
type input "Alexis Said"
type input "Guzman Segovia"
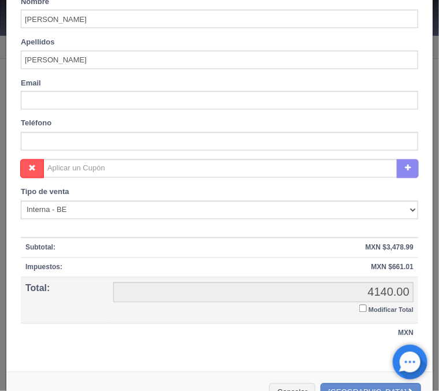
scroll to position [418, 0]
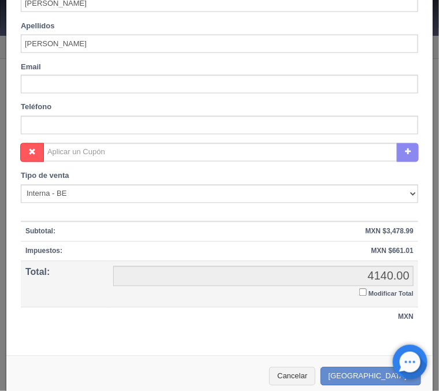
click at [364, 292] on input "Modificar Total" at bounding box center [363, 293] width 8 height 8
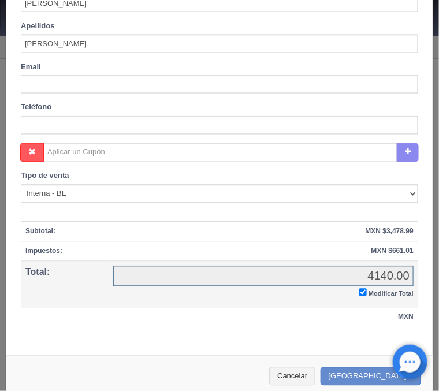
checkbox input "true"
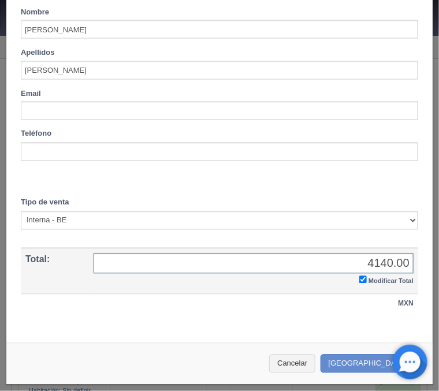
scroll to position [390, 0]
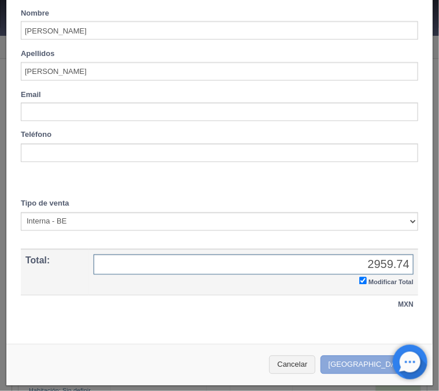
type input "2959.74"
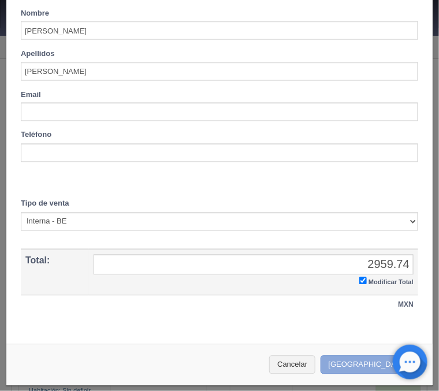
click at [371, 361] on button "[GEOGRAPHIC_DATA]" at bounding box center [371, 365] width 101 height 19
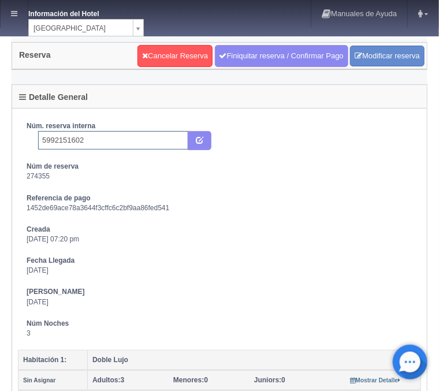
click at [120, 146] on input "5992151602" at bounding box center [113, 140] width 150 height 18
type input "5992151602 Booking"
click at [202, 143] on icon "submit" at bounding box center [200, 140] width 8 height 8
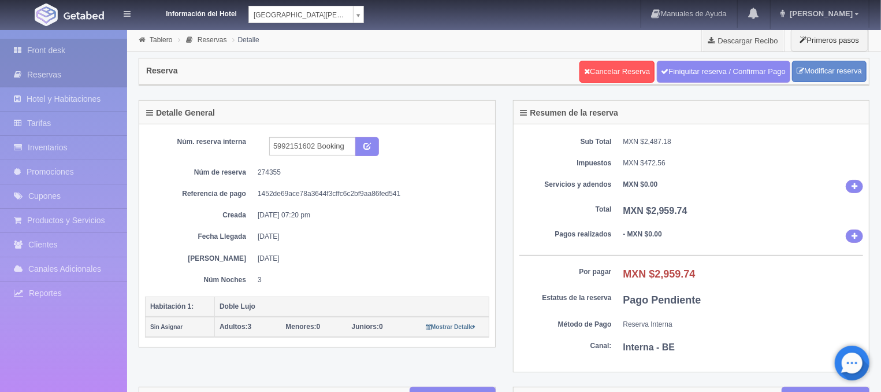
click at [84, 55] on link "Front desk" at bounding box center [63, 51] width 127 height 24
